Goal: Information Seeking & Learning: Learn about a topic

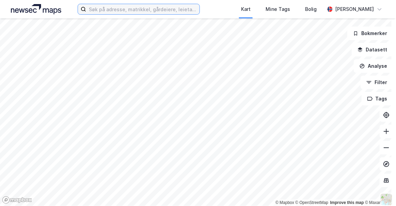
click at [95, 10] on input at bounding box center [142, 9] width 113 height 10
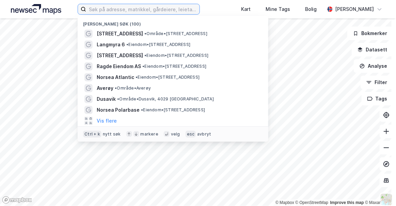
paste input "[STREET_ADDRESS]"
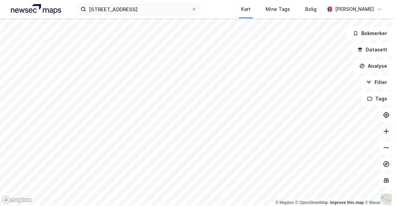
click at [383, 133] on icon at bounding box center [386, 131] width 7 height 7
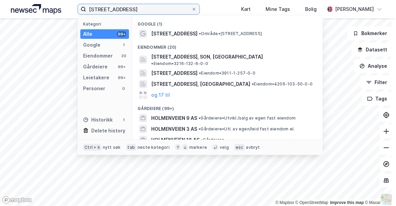
click at [131, 12] on input "[STREET_ADDRESS]" at bounding box center [138, 9] width 105 height 10
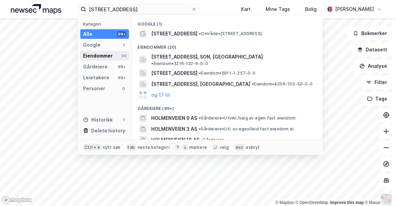
click at [117, 52] on div "Eiendommer 20" at bounding box center [104, 56] width 49 height 10
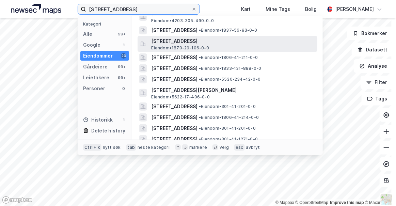
scroll to position [59, 0]
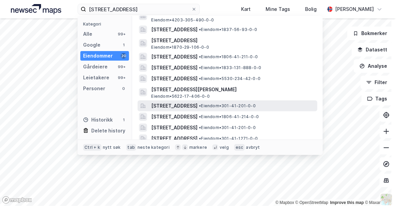
click at [192, 102] on span "[STREET_ADDRESS]" at bounding box center [174, 106] width 46 height 8
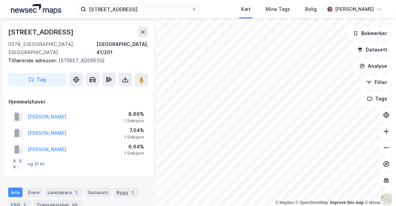
click at [0, 0] on button "og 21 til" at bounding box center [0, 0] width 0 height 0
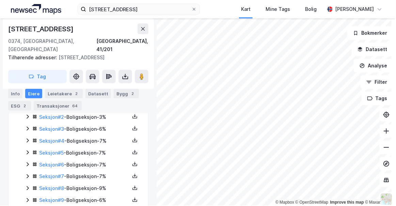
scroll to position [157, 0]
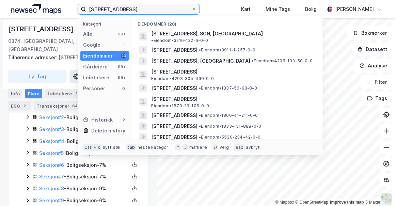
click at [127, 7] on input "[STREET_ADDRESS]" at bounding box center [138, 9] width 105 height 10
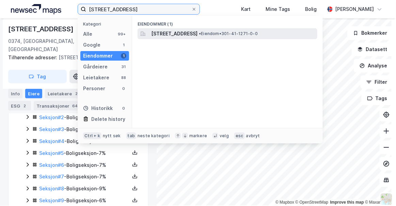
type input "[STREET_ADDRESS]"
click at [197, 33] on span "[STREET_ADDRESS]" at bounding box center [174, 34] width 46 height 8
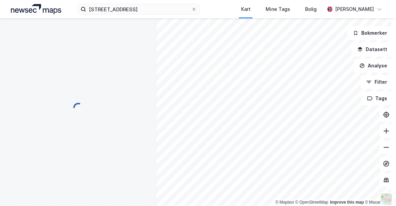
scroll to position [29, 0]
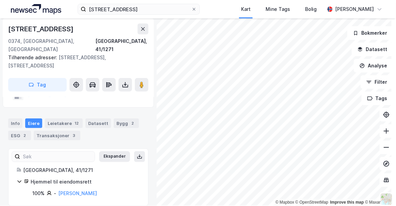
click at [100, 135] on div "Info [PERSON_NAME] 12 Datasett Bygg 2 ESG 2 Transaksjoner 3 Ekspander [GEOGRAPH…" at bounding box center [78, 158] width 140 height 96
